Goal: Find specific page/section: Find specific page/section

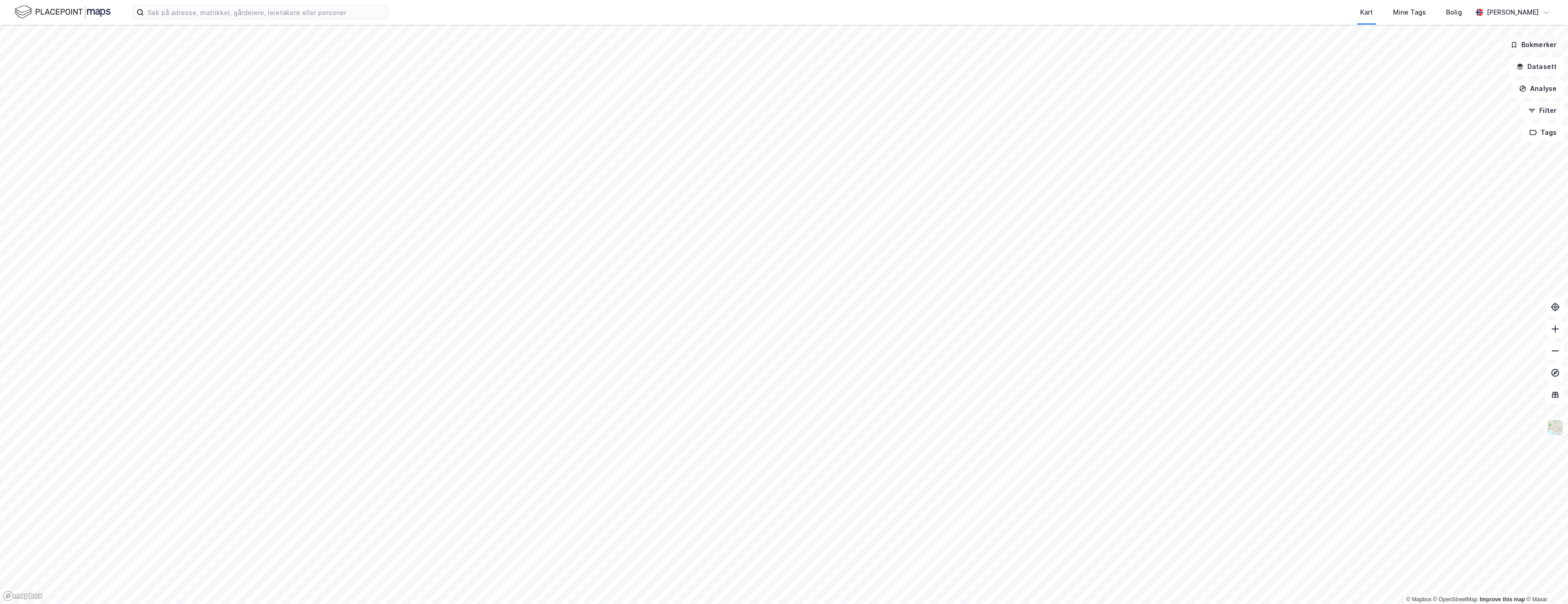
click at [1527, 46] on button "Bokmerker" at bounding box center [1534, 44] width 62 height 18
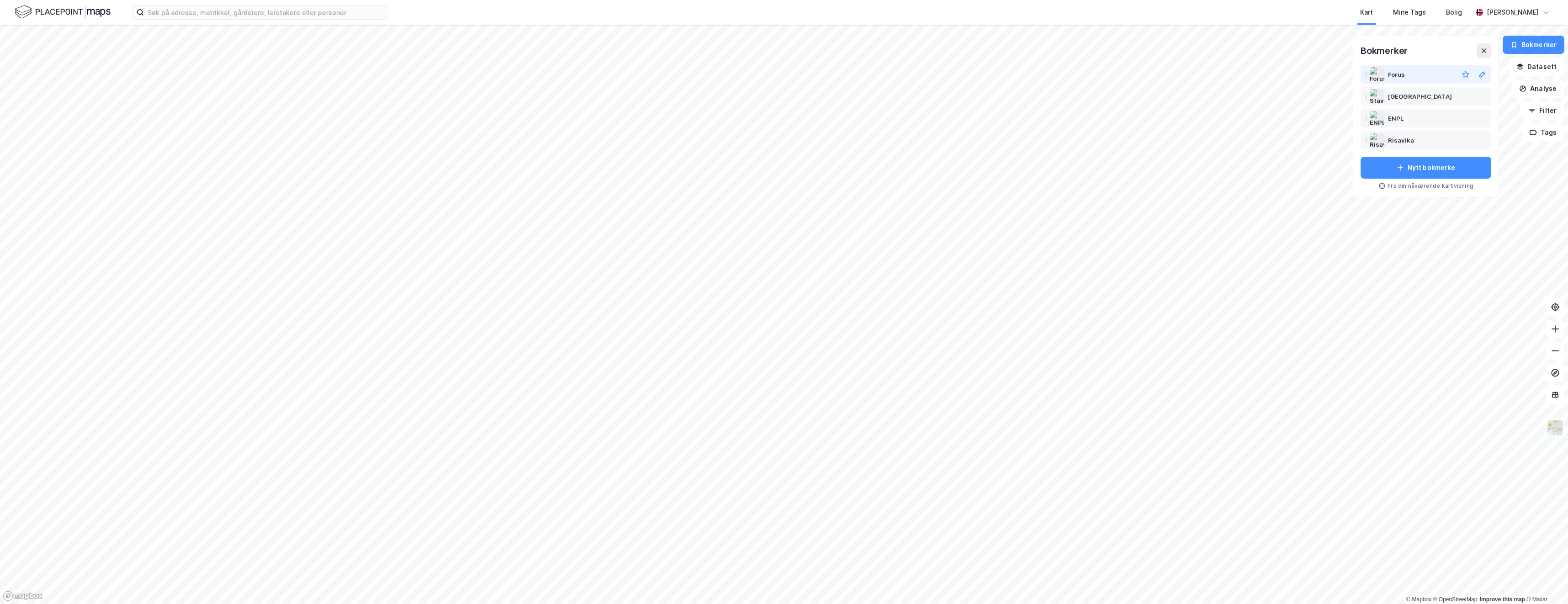
click at [1396, 72] on div "Forus" at bounding box center [1397, 74] width 17 height 11
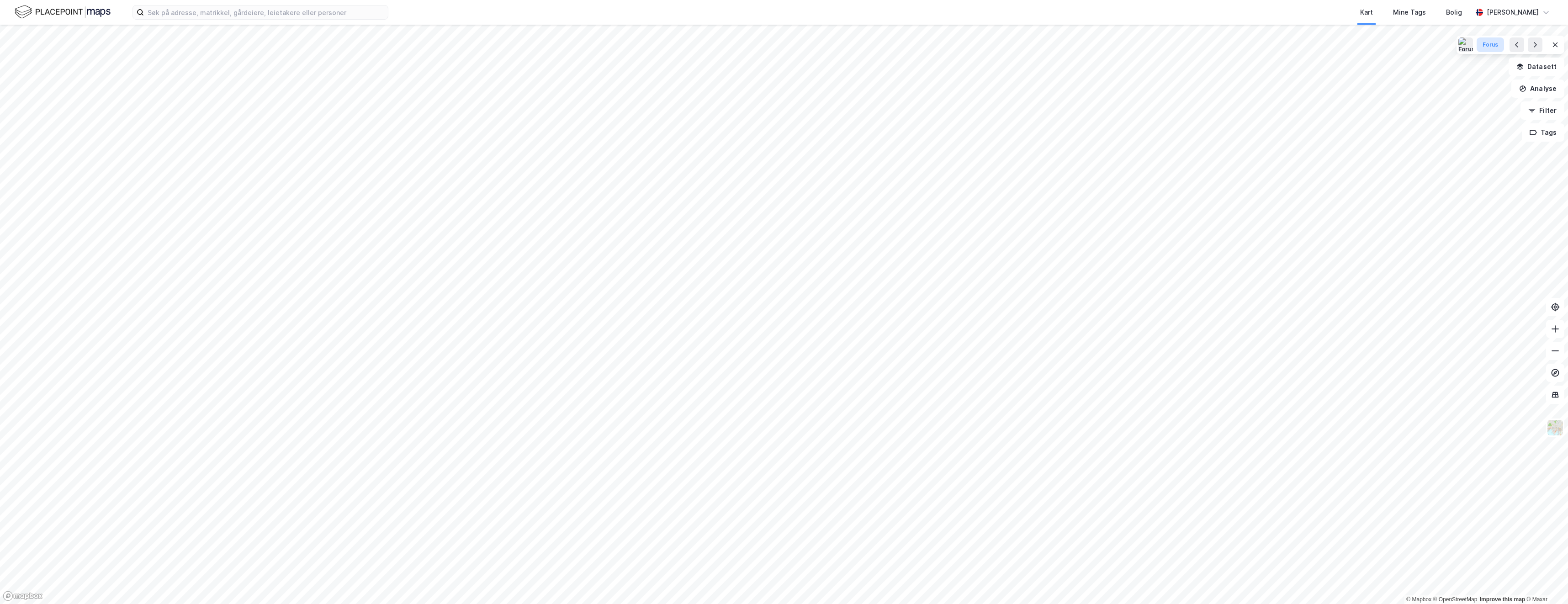
click at [1490, 45] on div "Forus" at bounding box center [1490, 45] width 16 height 8
